Goal: Answer question/provide support

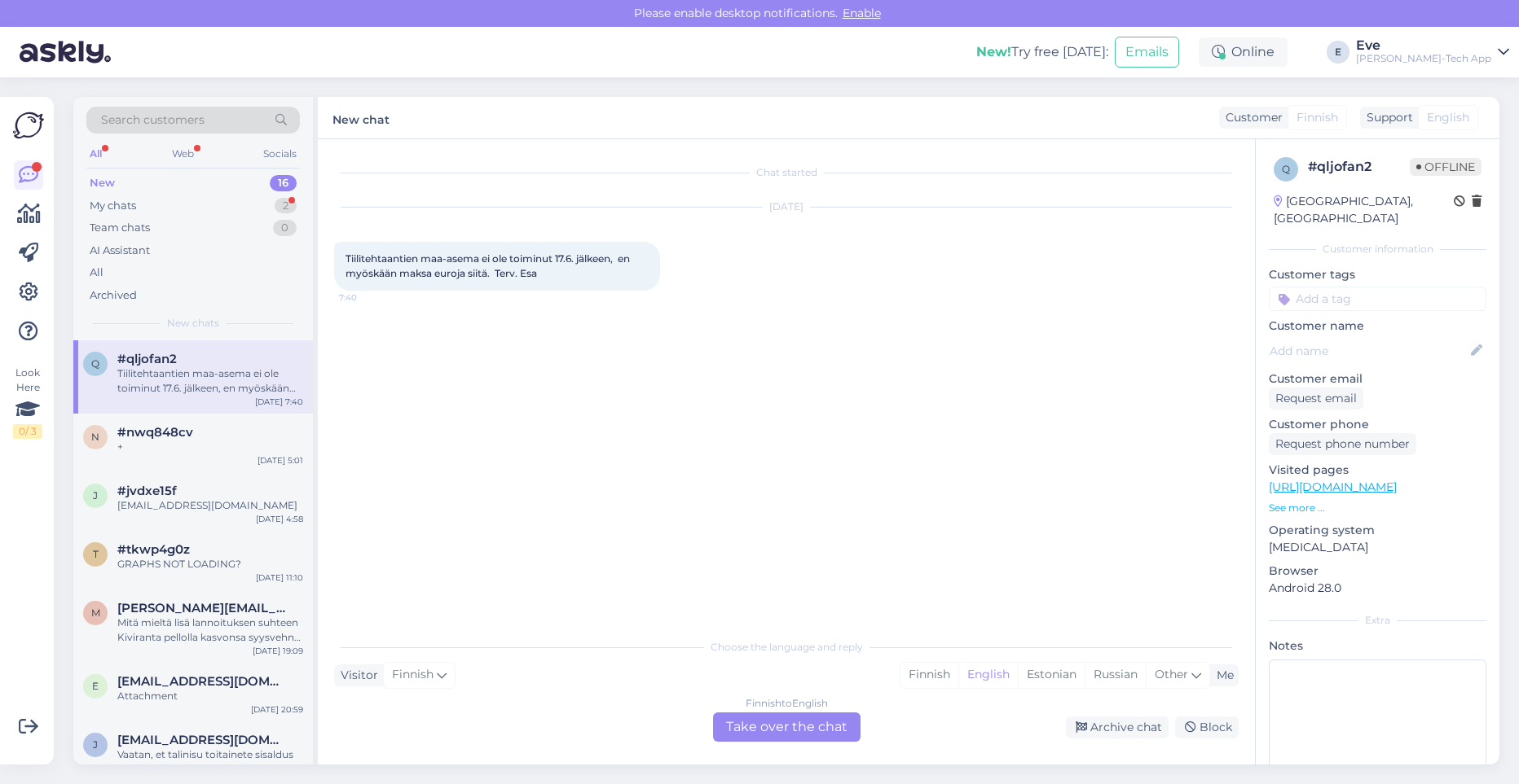
click at [165, 407] on div "q #qljofan2 Tiilitehtaantien maa-asema ei ole toiminut 17.6. jälkeen, en myöskä…" at bounding box center [193, 377] width 240 height 73
drag, startPoint x: 181, startPoint y: 438, endPoint x: 184, endPoint y: 447, distance: 9.5
click at [181, 438] on span "#nwq848cv" at bounding box center [155, 433] width 76 height 15
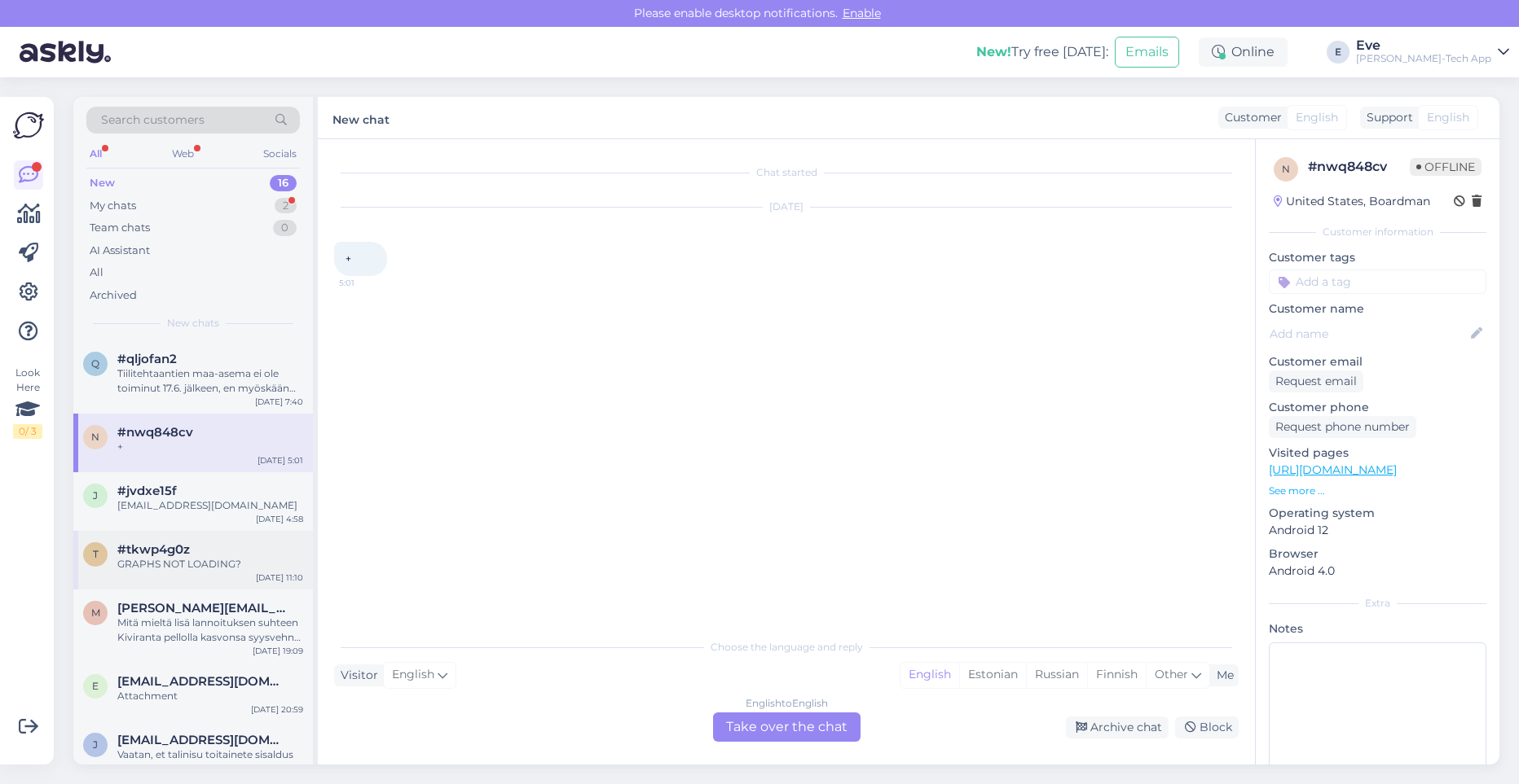
click at [189, 557] on div "GRAPHS NOT LOADING?" at bounding box center [210, 564] width 186 height 15
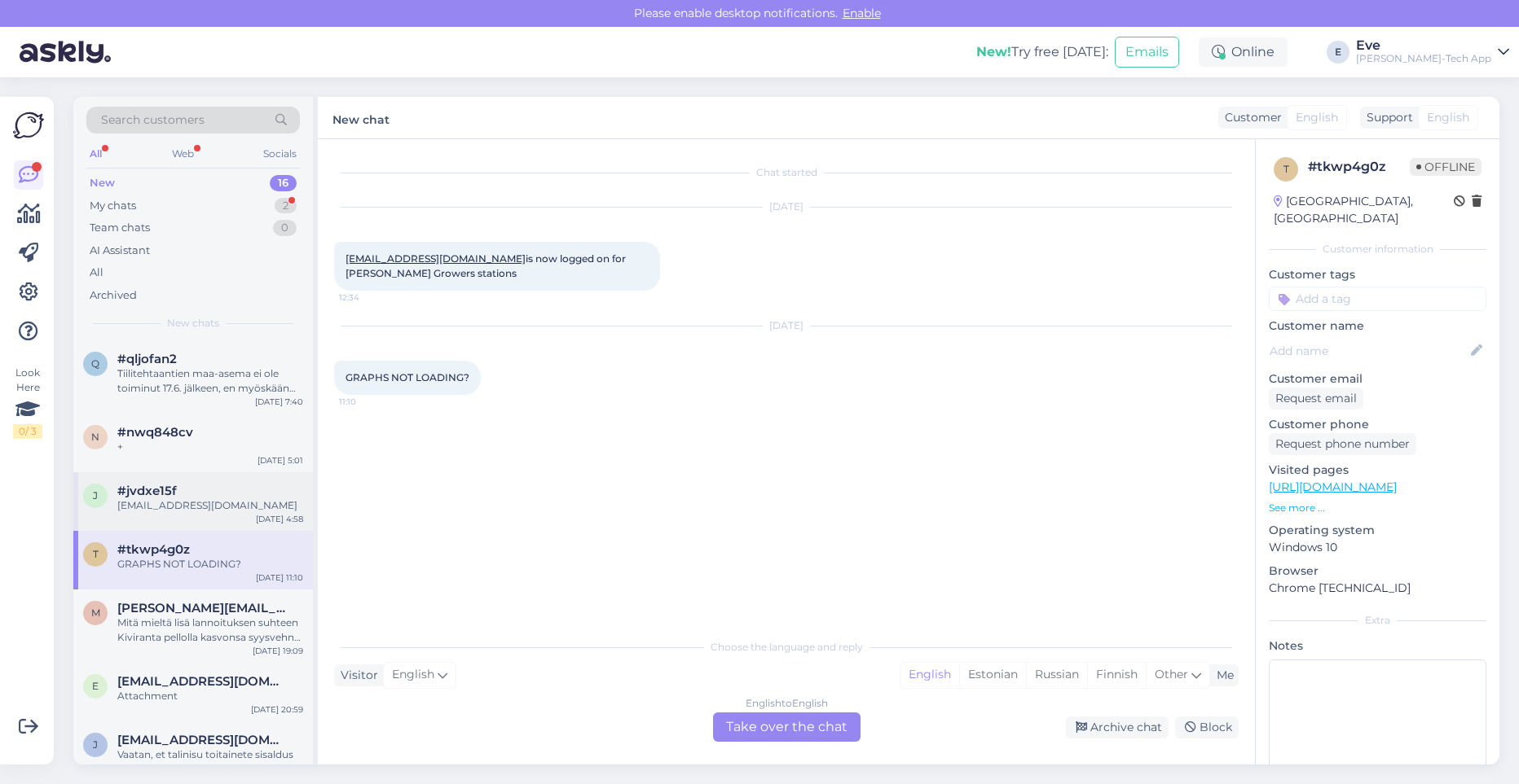
click at [185, 487] on div "#jvdxe15f" at bounding box center [210, 491] width 186 height 15
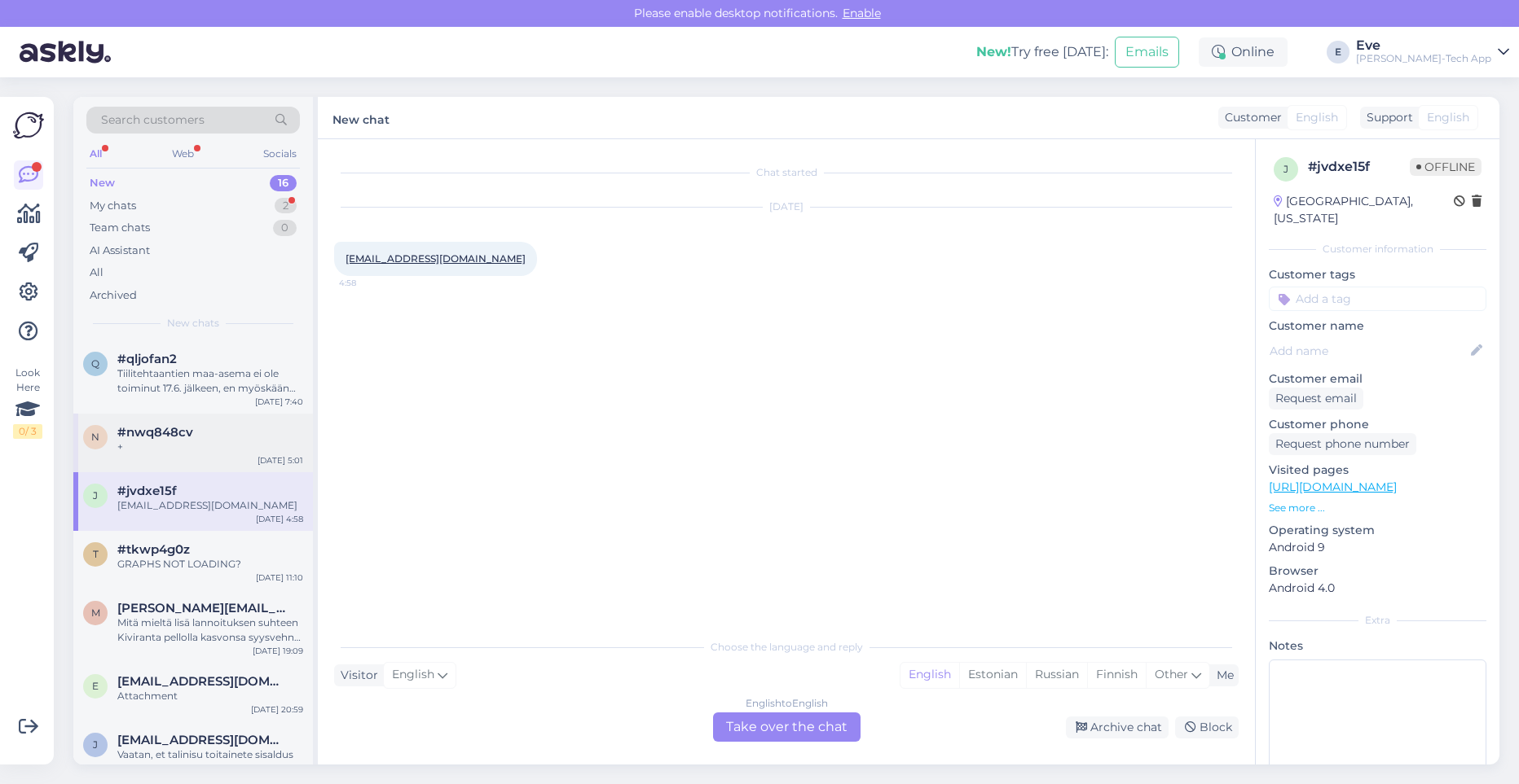
click at [201, 438] on div "#nwq848cv" at bounding box center [210, 433] width 186 height 15
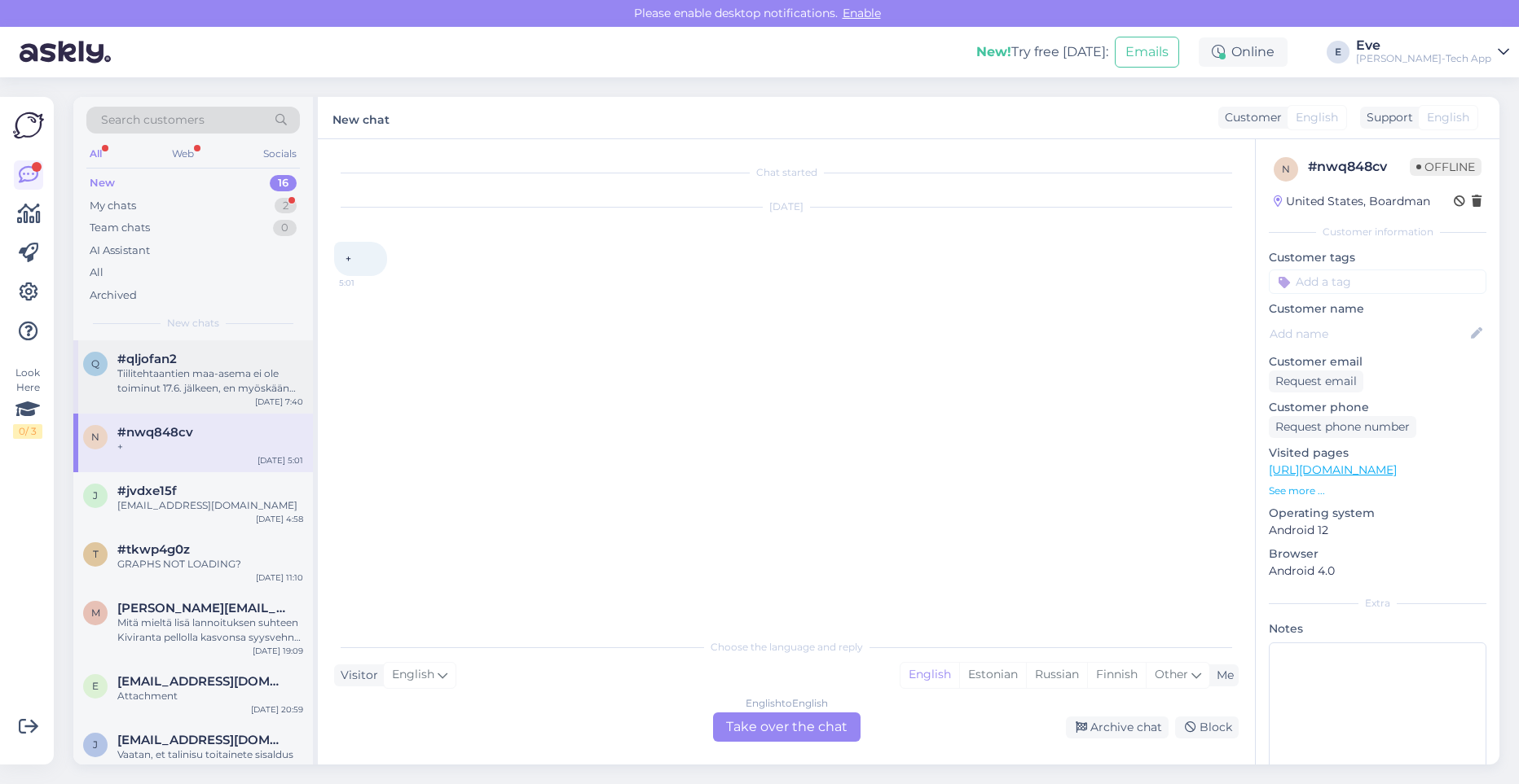
click at [198, 400] on div "q #qljofan2 Tiilitehtaantien maa-asema ei ole toiminut 17.6. jälkeen, en myöskä…" at bounding box center [193, 377] width 240 height 73
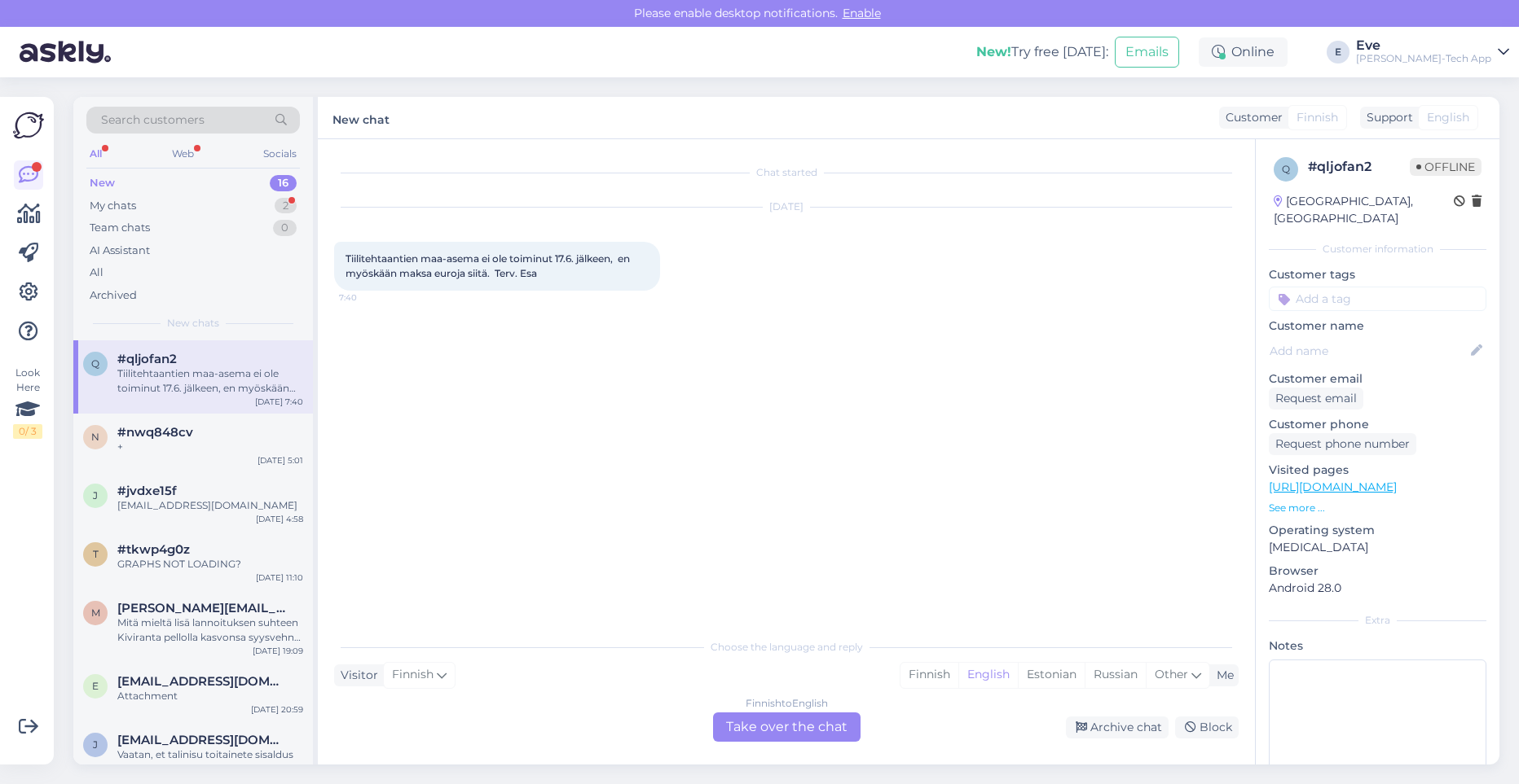
click at [1428, 41] on div "Eve" at bounding box center [1424, 46] width 135 height 13
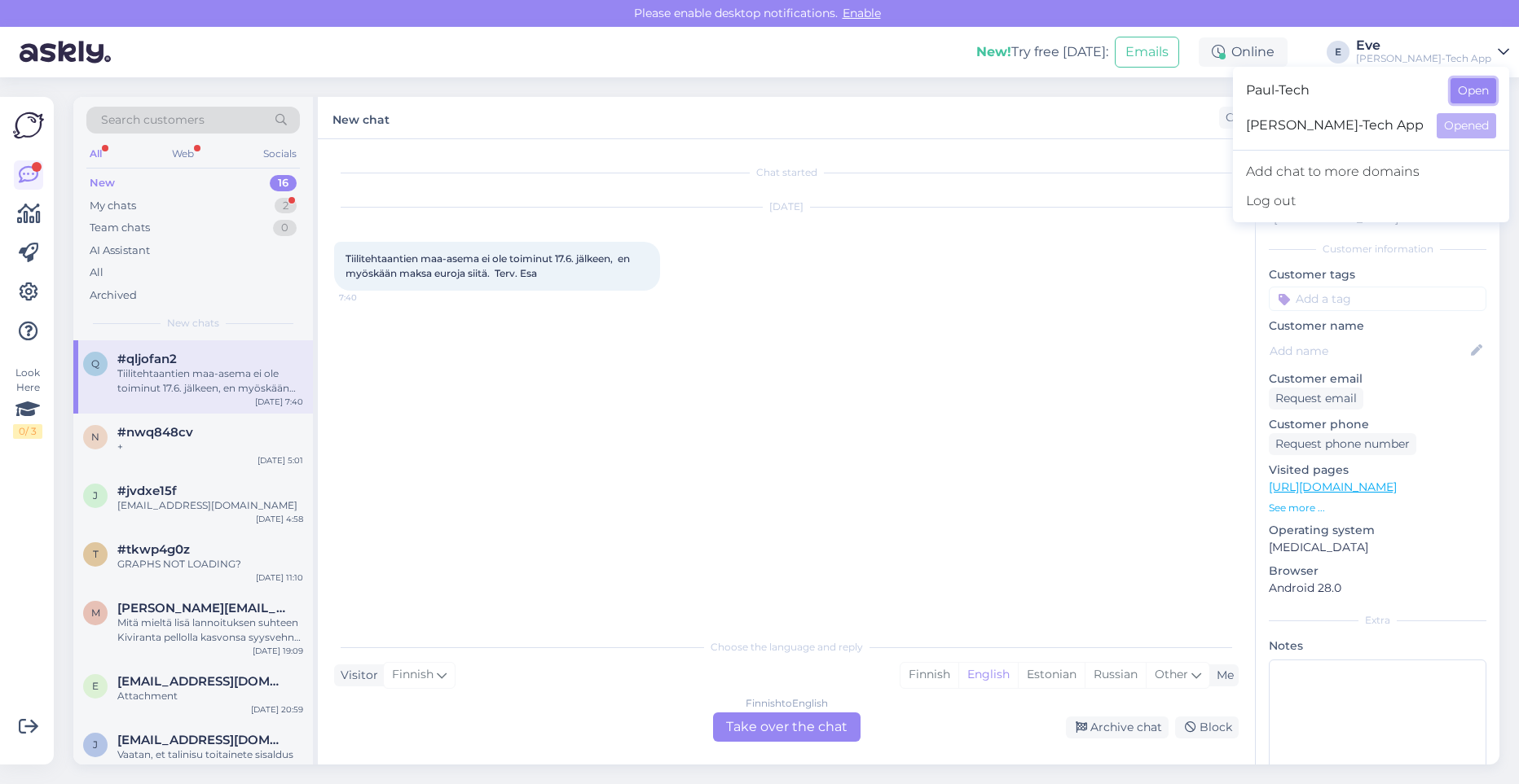
click at [1478, 83] on button "Open" at bounding box center [1473, 90] width 46 height 25
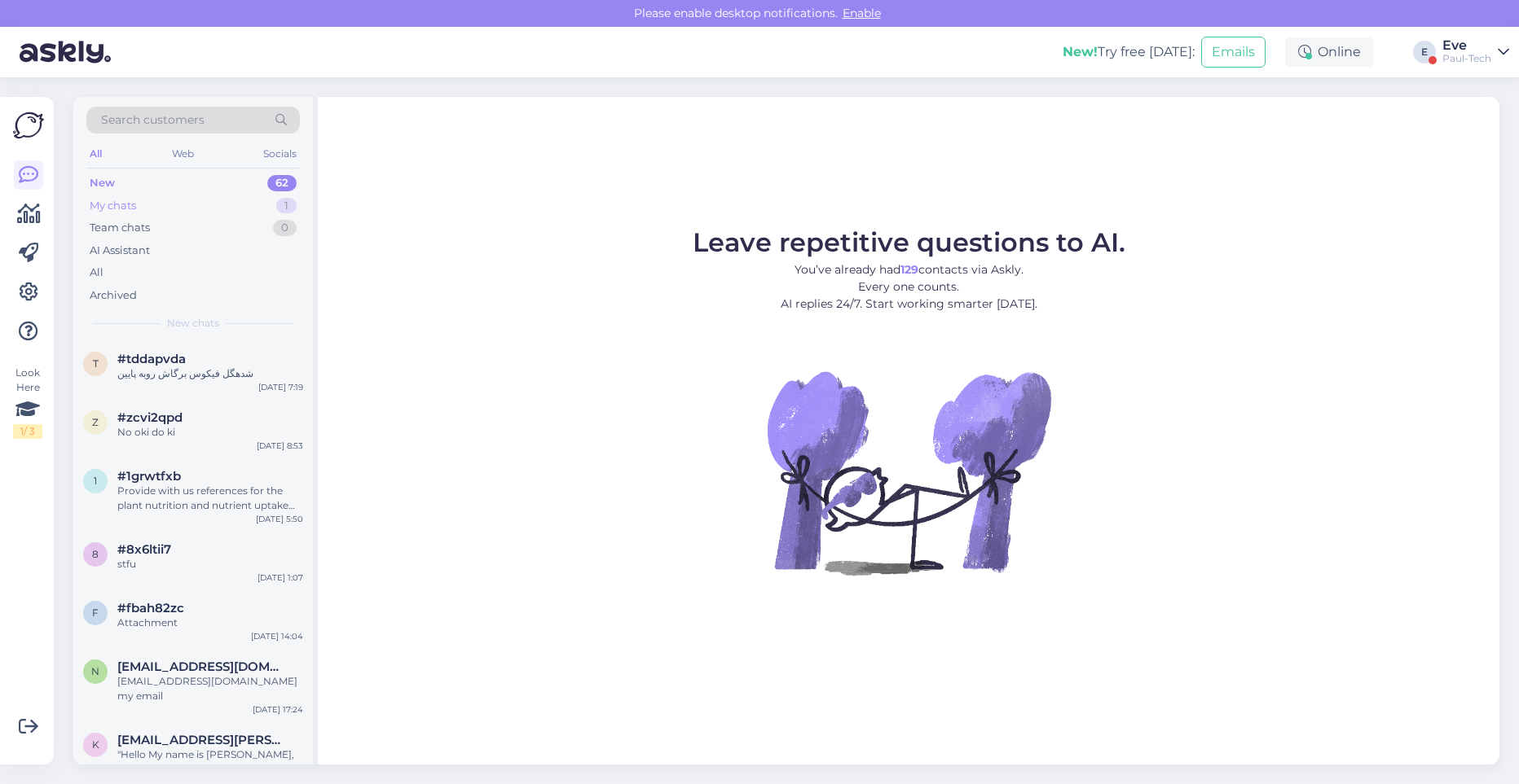
click at [153, 213] on div "My chats 1" at bounding box center [193, 206] width 213 height 23
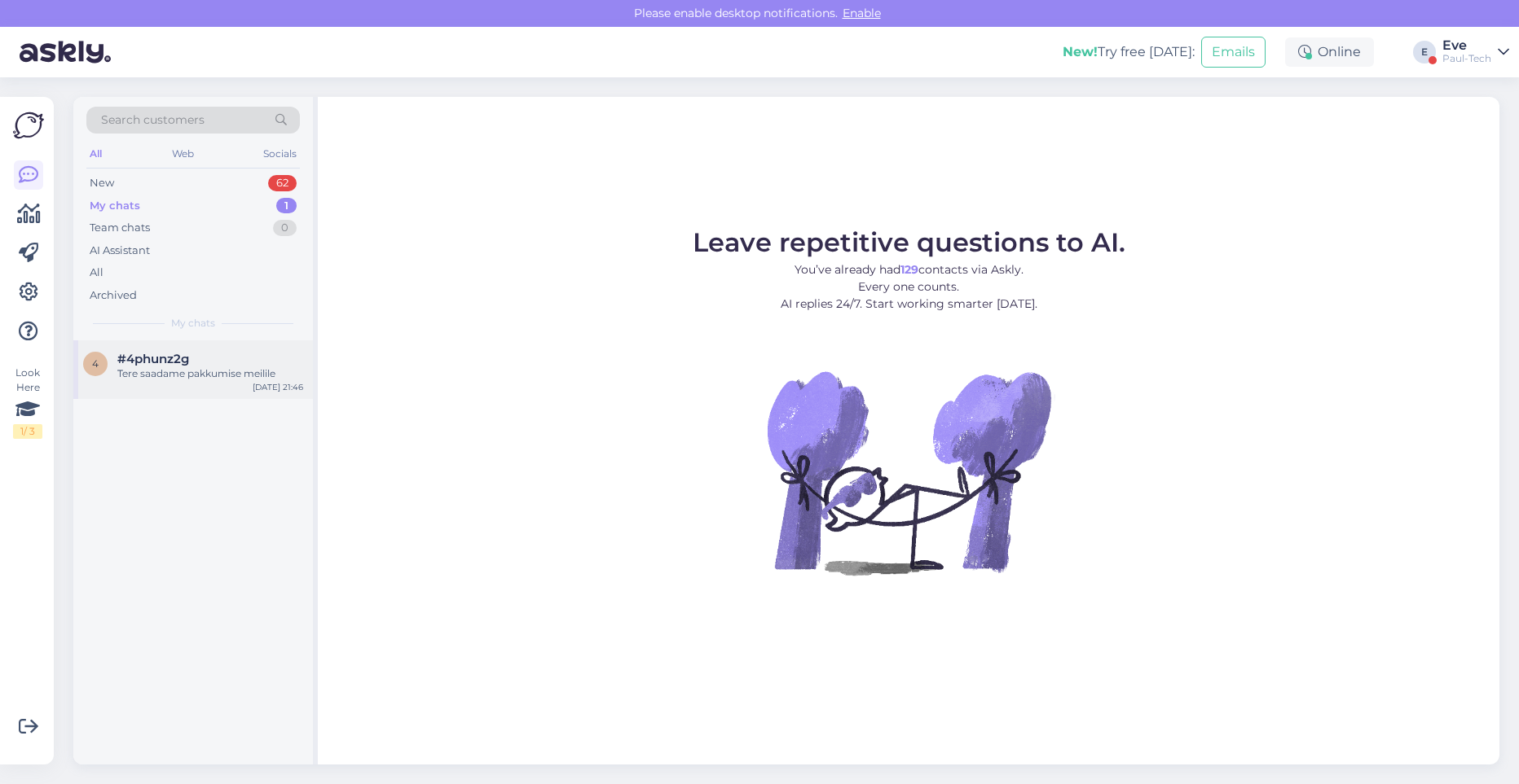
click at [178, 358] on span "#4phunz2g" at bounding box center [153, 360] width 71 height 15
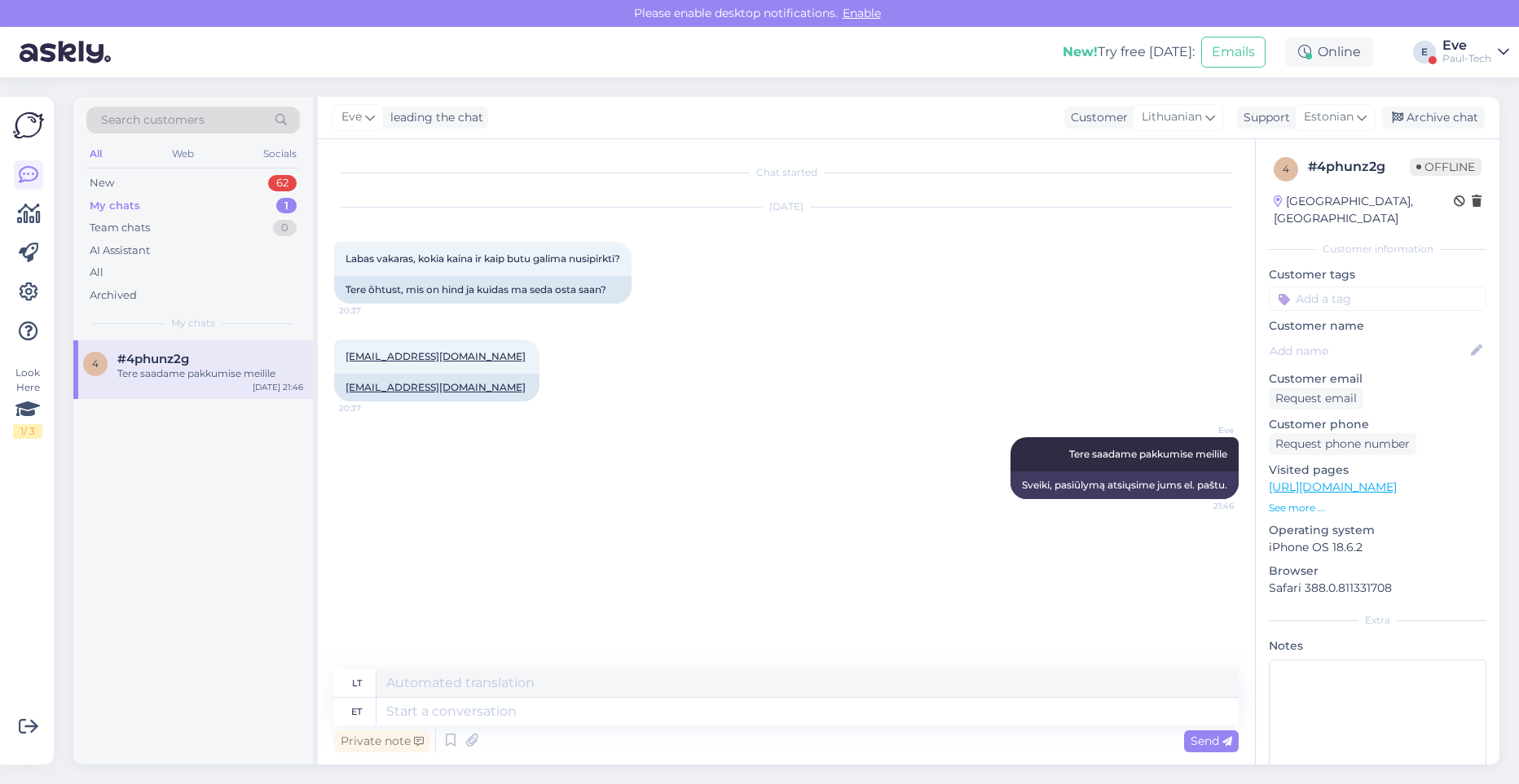
click at [1295, 501] on p "See more ..." at bounding box center [1378, 509] width 218 height 15
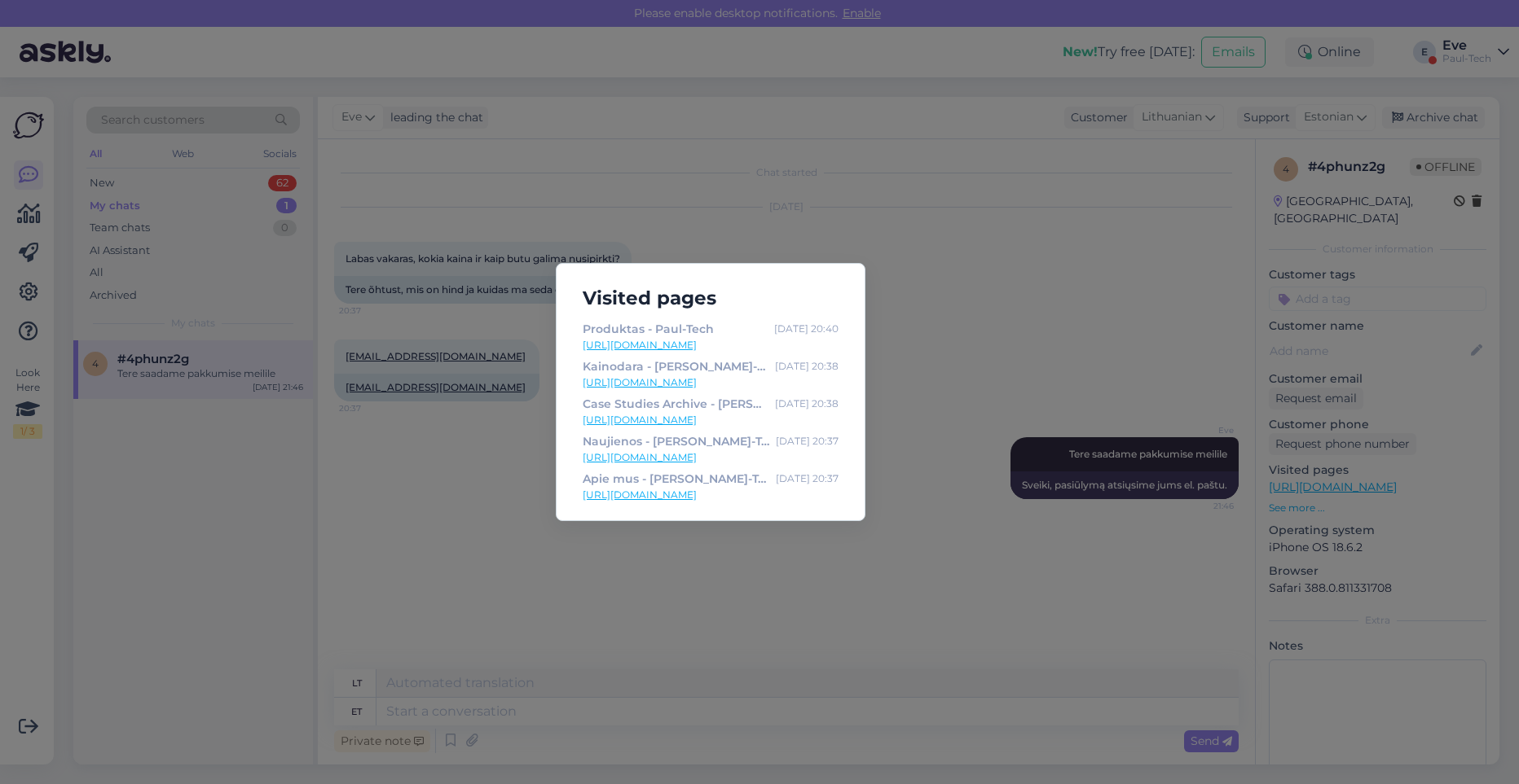
click at [864, 237] on div "Visited pages Produktas - [PERSON_NAME]-Tech [DATE] 20:40 [URL][DOMAIN_NAME] Ka…" at bounding box center [759, 392] width 1519 height 784
